Goal: Task Accomplishment & Management: Complete application form

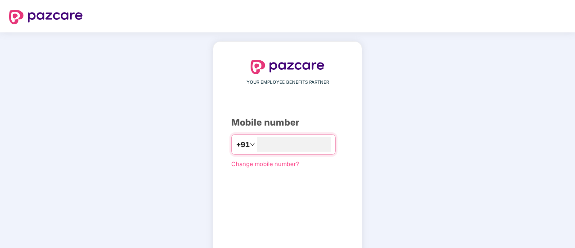
type input "**********"
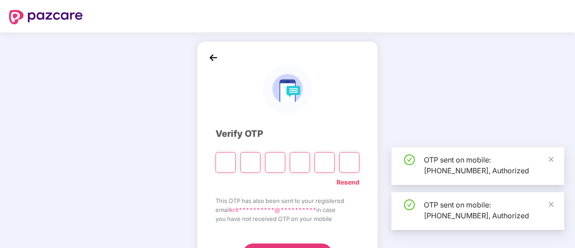
click at [198, 62] on div "**********" at bounding box center [287, 162] width 181 height 243
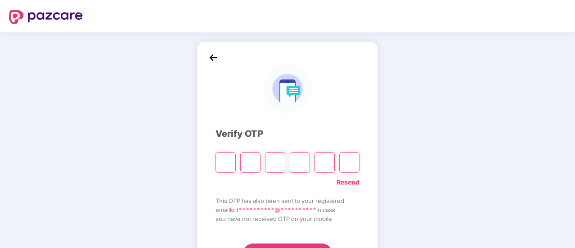
click at [223, 166] on input "Please enter verification code. Digit 1" at bounding box center [226, 162] width 20 height 21
paste input "*"
type input "*"
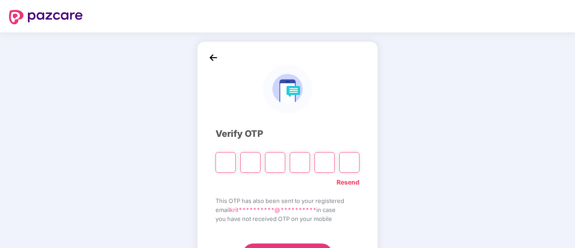
type input "*"
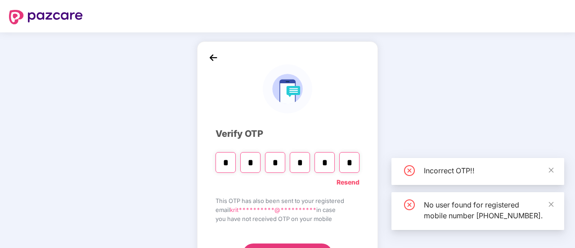
scroll to position [45, 0]
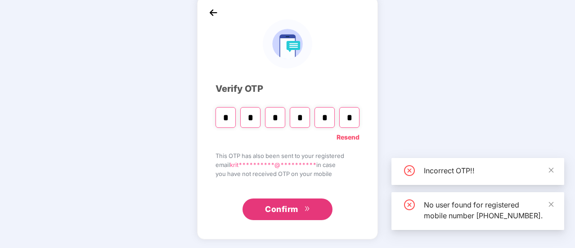
click at [278, 215] on span "Confirm" at bounding box center [281, 209] width 33 height 13
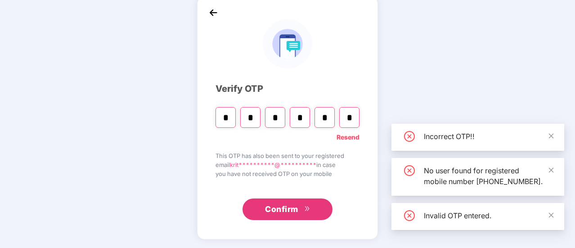
click at [278, 215] on span "Confirm" at bounding box center [281, 209] width 33 height 13
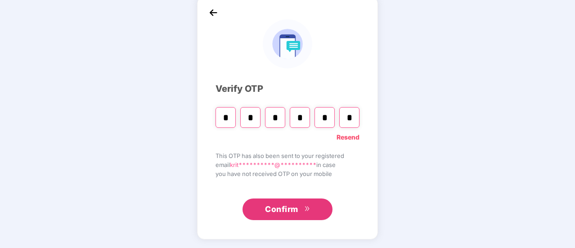
click at [293, 209] on span "Confirm" at bounding box center [281, 209] width 33 height 13
click at [231, 116] on input "*" at bounding box center [226, 117] width 20 height 21
paste input "Digit 6"
type input "*"
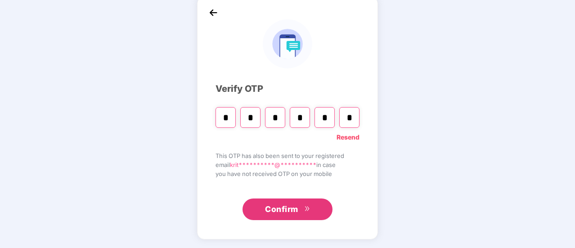
type input "*"
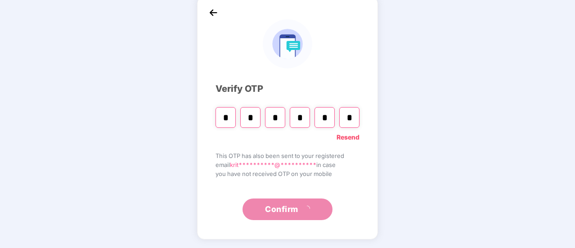
scroll to position [0, 0]
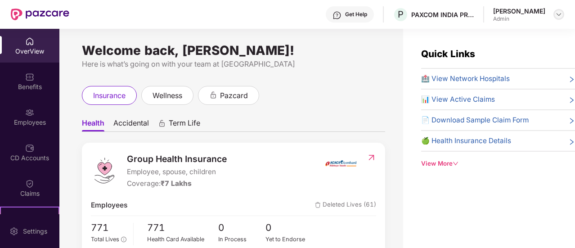
click at [555, 15] on div at bounding box center [558, 14] width 11 height 11
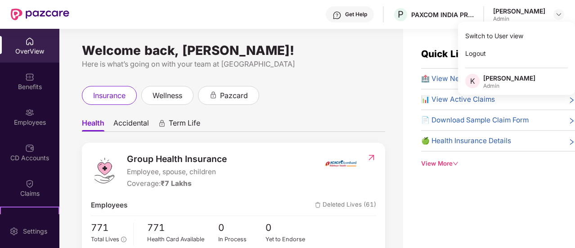
click at [504, 211] on div "Quick Links 🏥 View Network Hospitals 📊 View Active Claims 📄 Download Sample Cla…" at bounding box center [489, 153] width 172 height 248
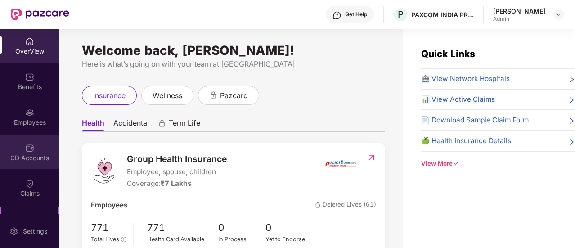
click at [23, 146] on div "CD Accounts" at bounding box center [29, 152] width 59 height 34
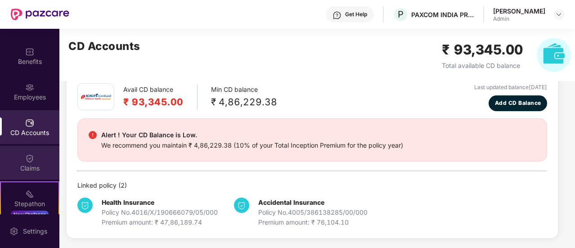
scroll to position [99, 0]
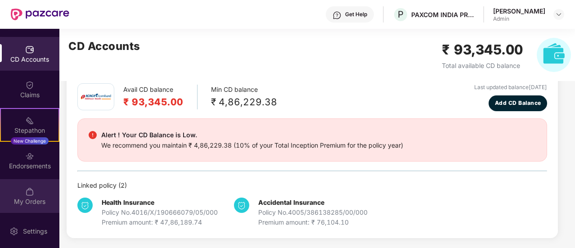
click at [32, 194] on img at bounding box center [29, 191] width 9 height 9
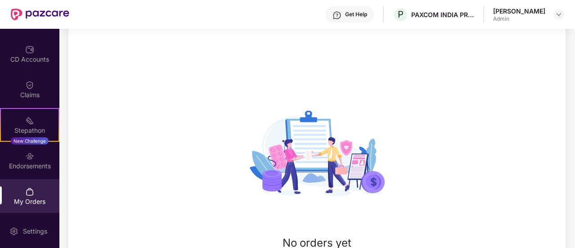
scroll to position [139, 0]
